Goal: Task Accomplishment & Management: Use online tool/utility

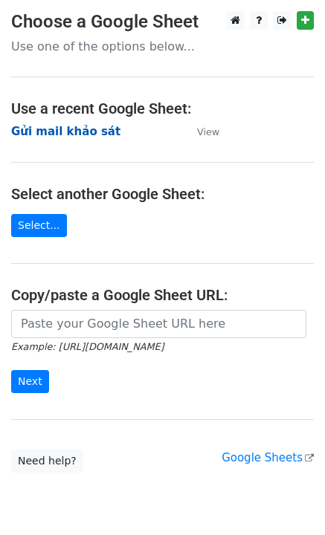
click at [53, 127] on strong "Gửi mail khảo sát" at bounding box center [65, 131] width 109 height 13
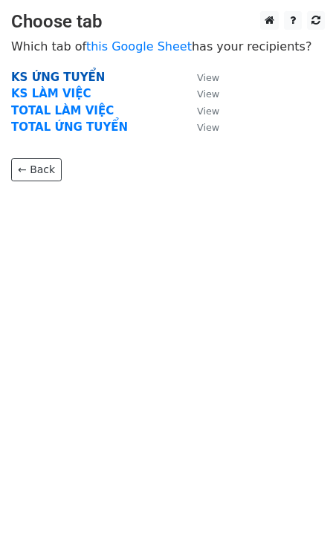
click at [73, 75] on strong "KS ỨNG TUYỂN" at bounding box center [58, 77] width 94 height 13
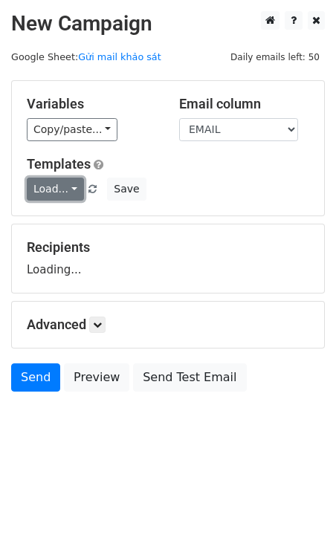
click at [59, 188] on link "Load..." at bounding box center [55, 189] width 57 height 23
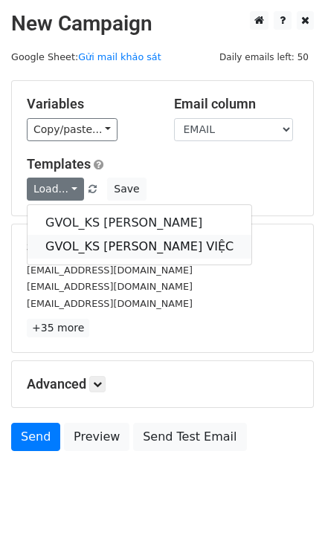
click at [131, 245] on link "GVOL_KS LÀM VIỆC" at bounding box center [140, 247] width 224 height 24
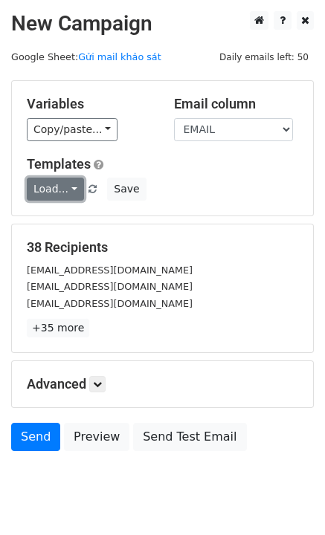
click at [30, 192] on link "Load..." at bounding box center [55, 189] width 57 height 23
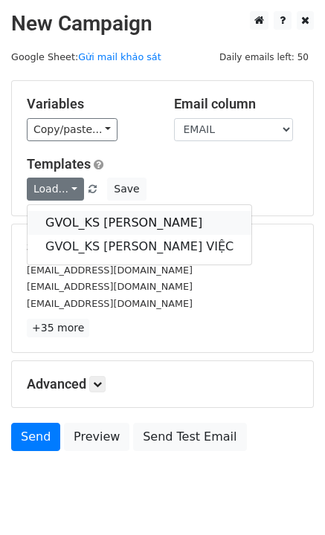
click at [76, 219] on link "GVOL_KS ỨNG TUYỂN" at bounding box center [140, 223] width 224 height 24
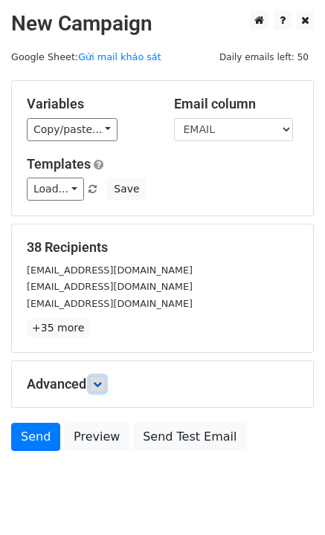
click at [98, 386] on icon at bounding box center [97, 384] width 9 height 9
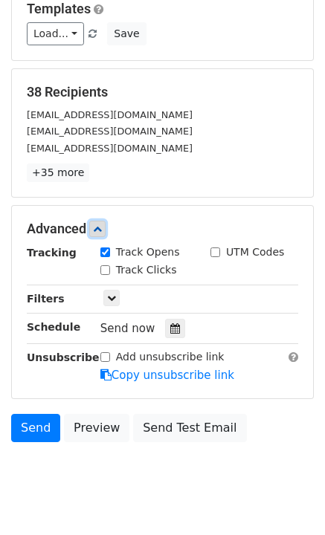
scroll to position [188, 0]
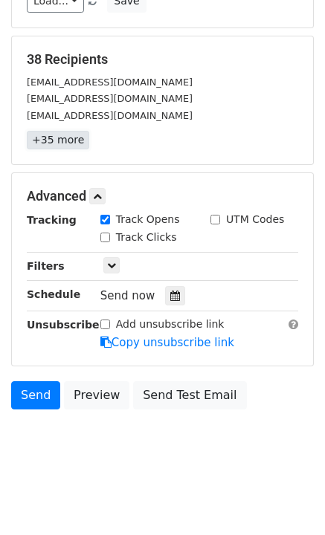
click at [62, 143] on link "+35 more" at bounding box center [58, 140] width 62 height 19
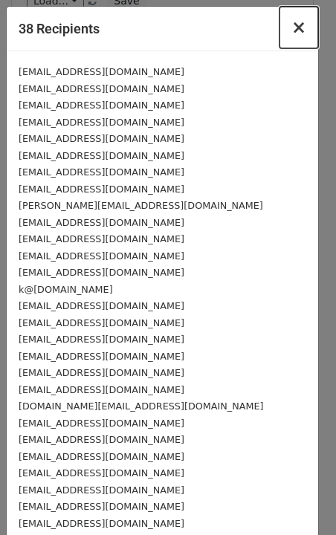
click at [294, 26] on span "×" at bounding box center [299, 27] width 15 height 21
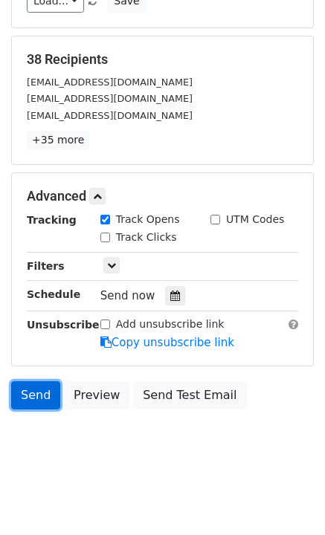
click at [27, 398] on link "Send" at bounding box center [35, 395] width 49 height 28
